Goal: Information Seeking & Learning: Check status

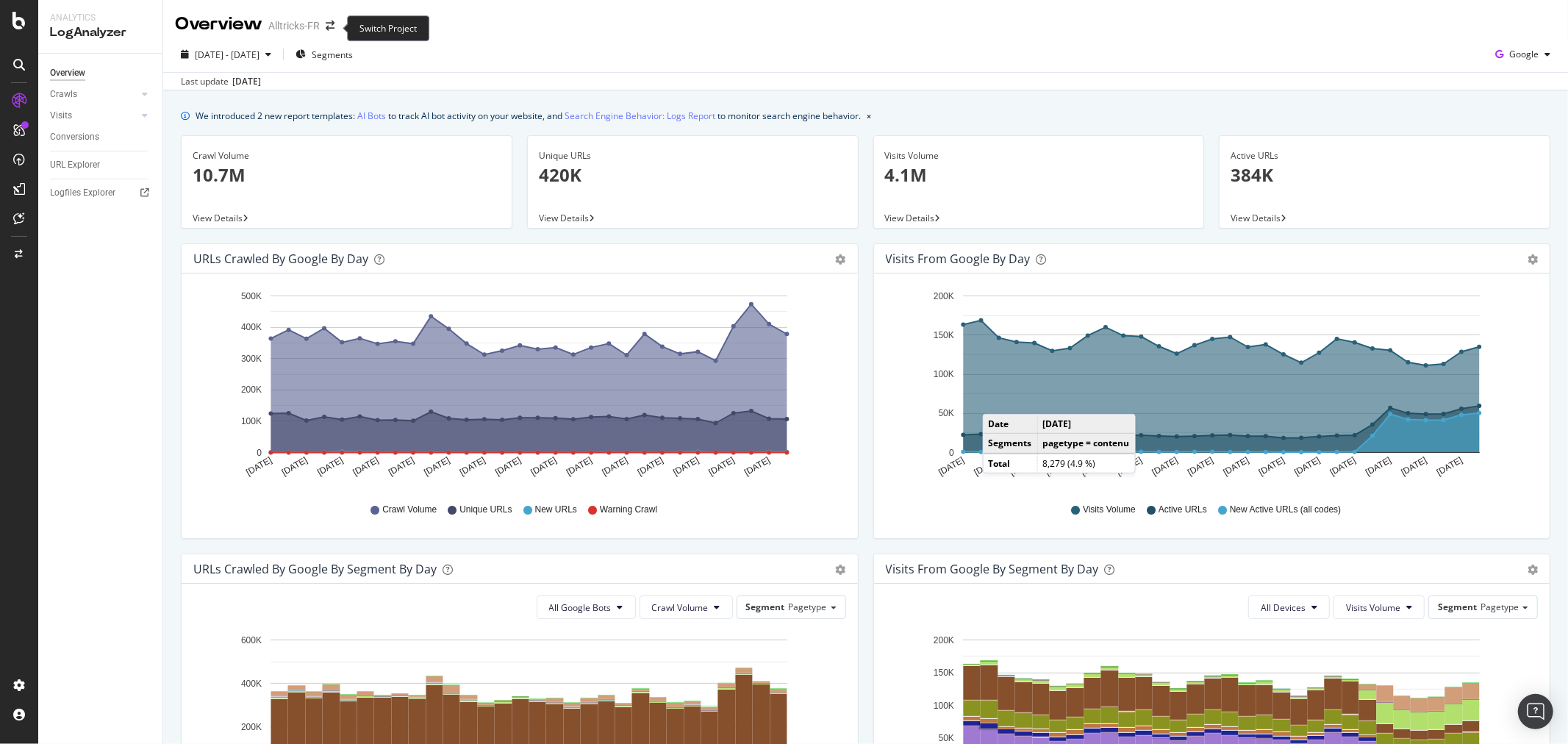
click at [322, 26] on span at bounding box center [330, 25] width 20 height 11
click at [333, 24] on icon "arrow-right-arrow-left" at bounding box center [330, 25] width 9 height 11
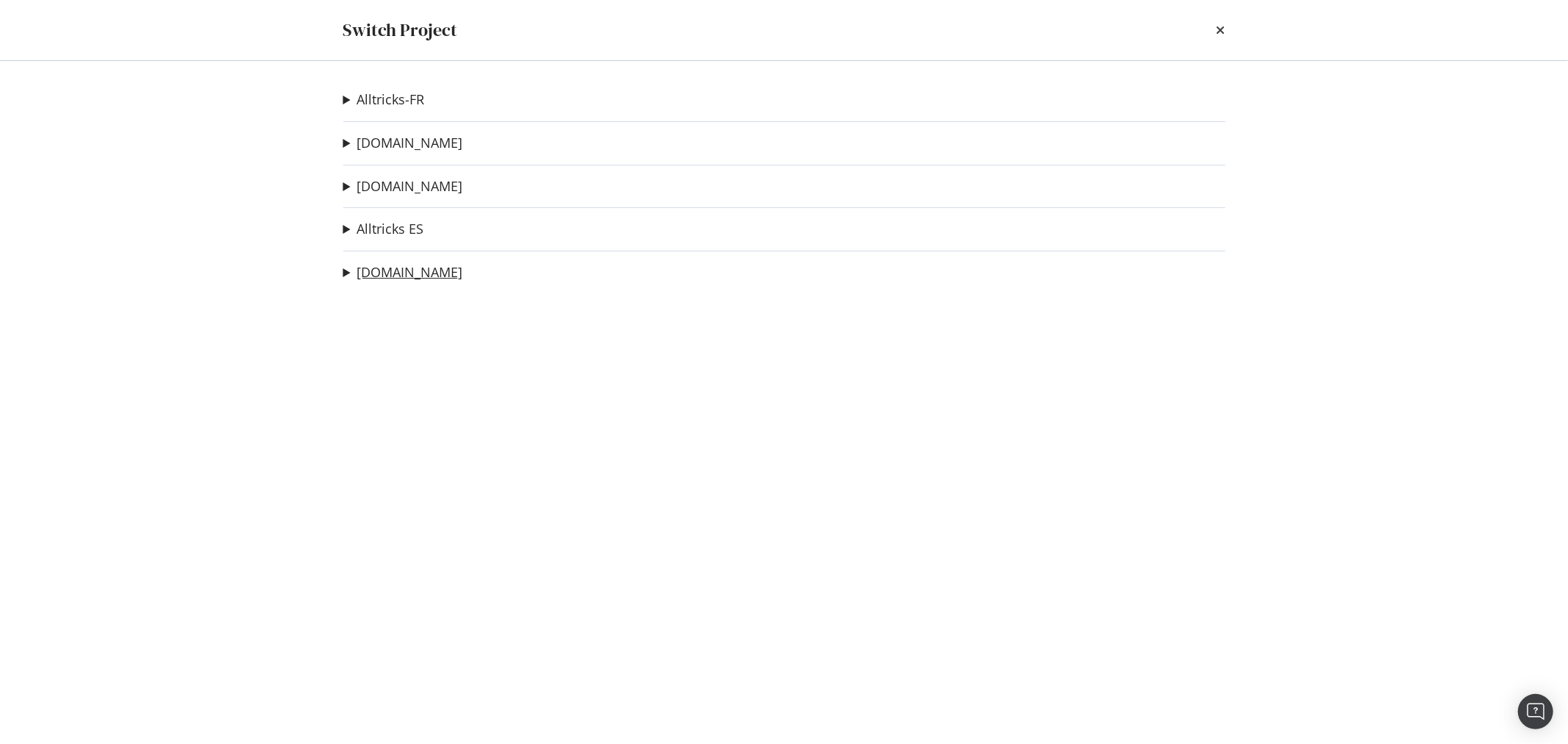
click at [405, 275] on link "[DOMAIN_NAME]" at bounding box center [411, 272] width 106 height 15
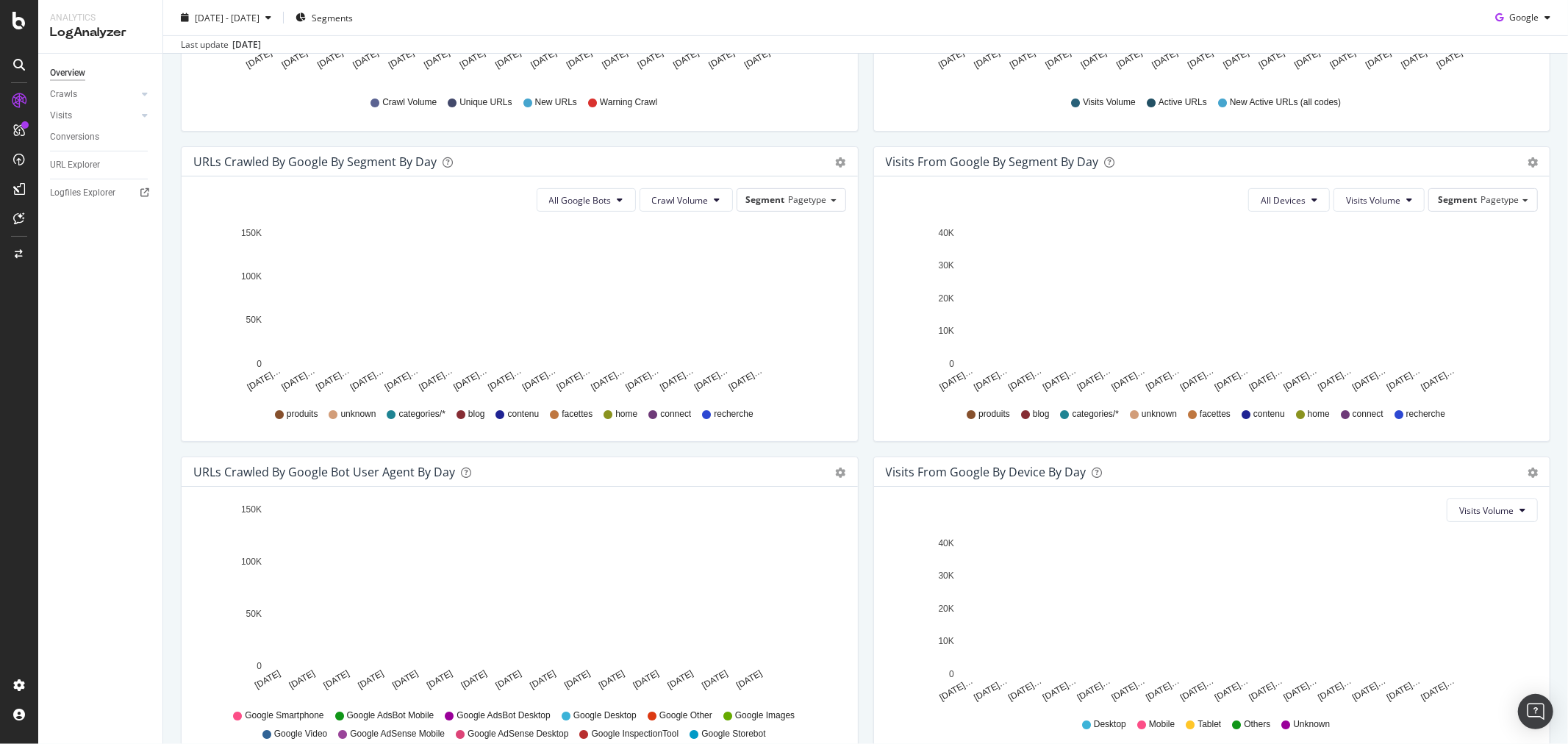
scroll to position [408, 0]
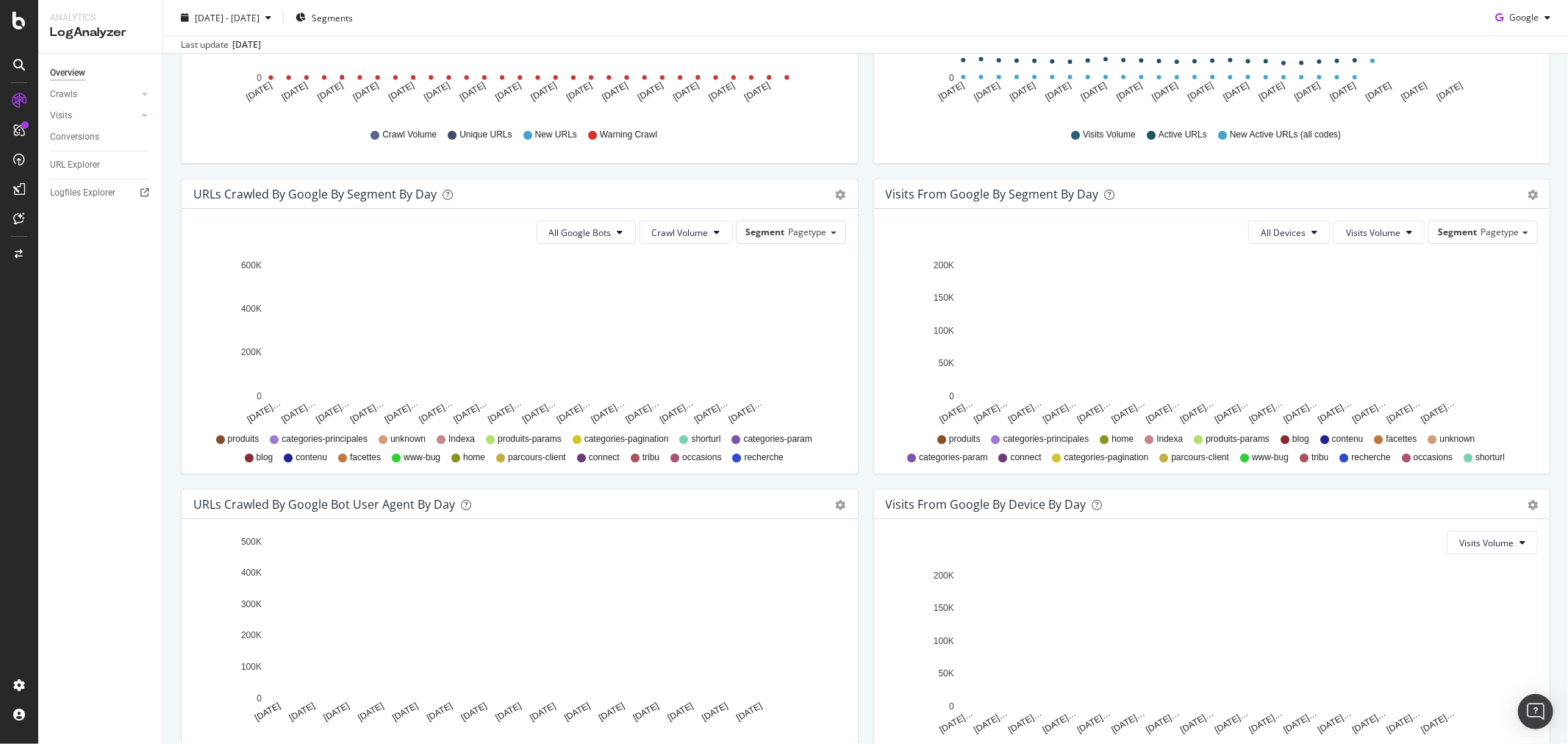
scroll to position [481, 0]
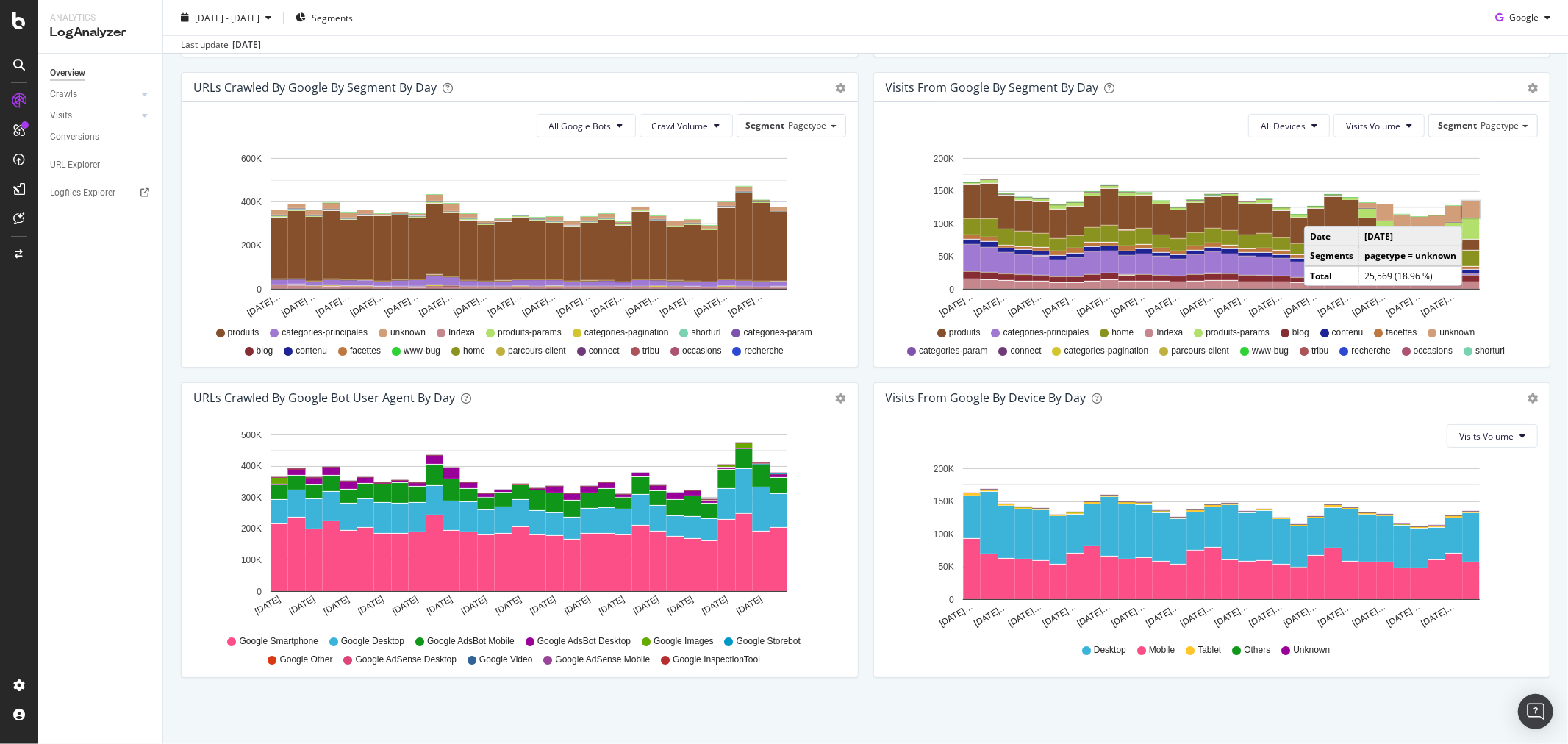
click at [1465, 212] on rect "A chart." at bounding box center [1470, 209] width 16 height 16
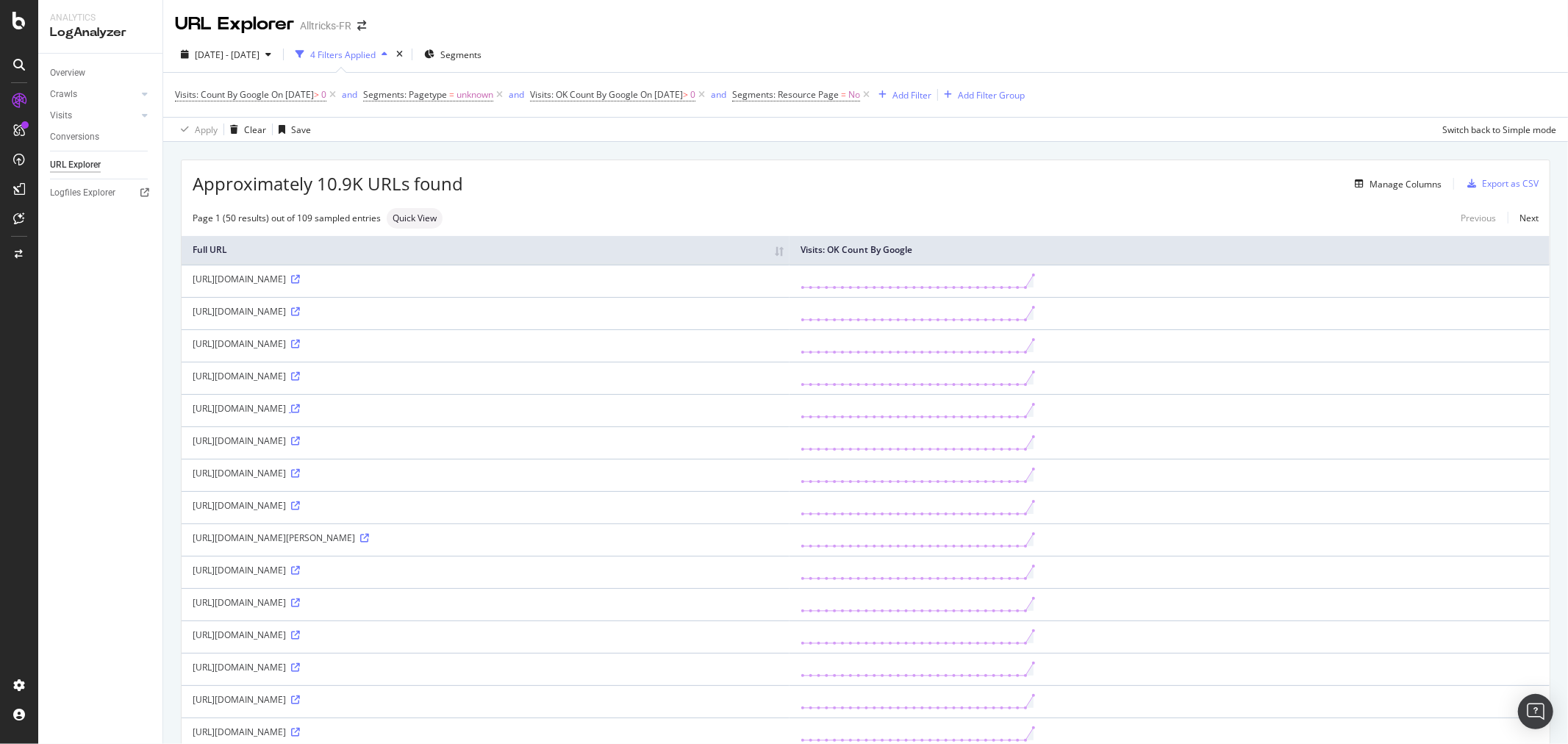
click at [300, 406] on icon at bounding box center [295, 408] width 9 height 9
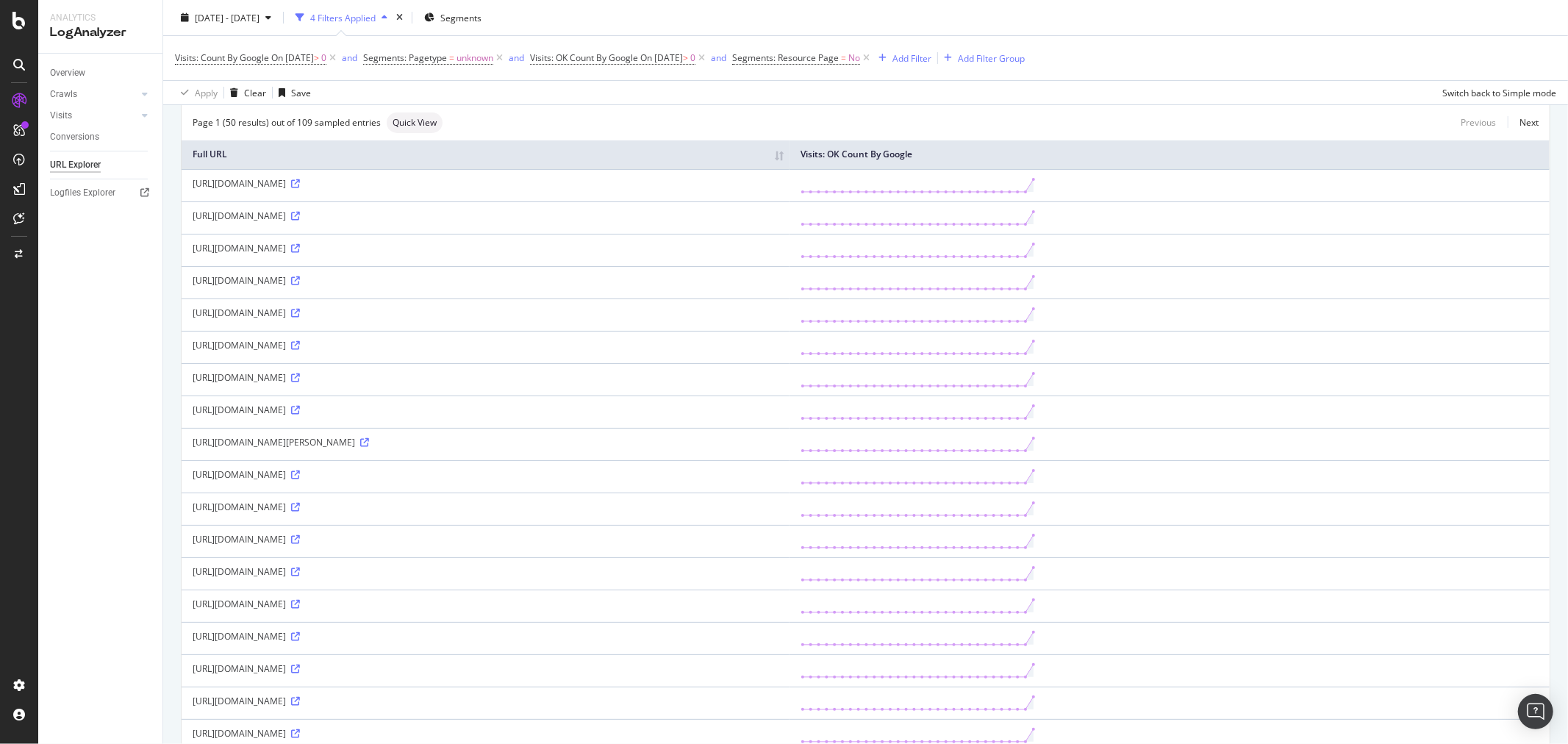
scroll to position [244, 0]
